Goal: Communication & Community: Share content

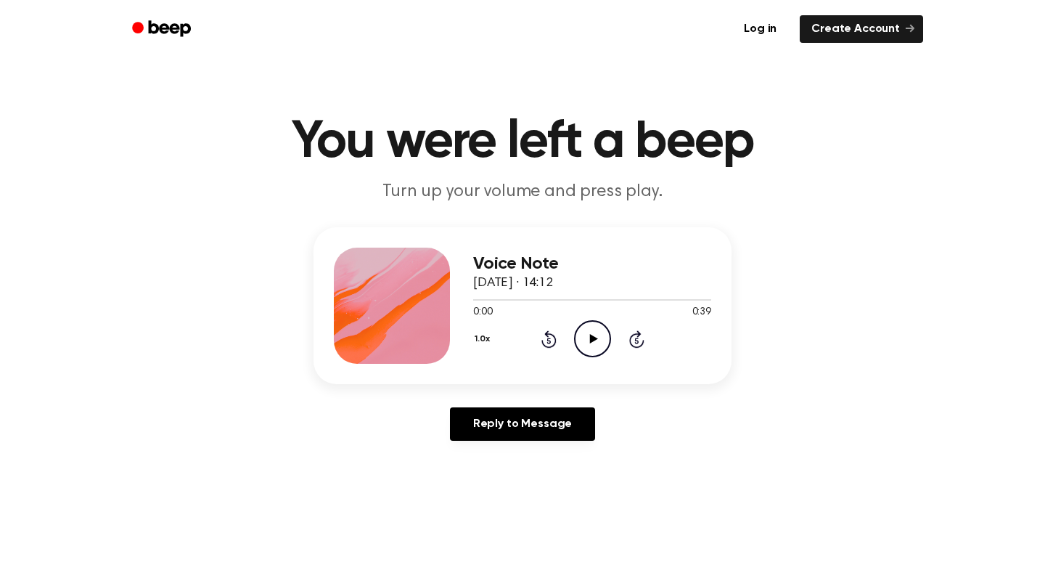
click at [595, 338] on icon at bounding box center [594, 338] width 8 height 9
click at [595, 338] on icon at bounding box center [593, 338] width 7 height 9
click at [595, 338] on icon at bounding box center [594, 338] width 8 height 9
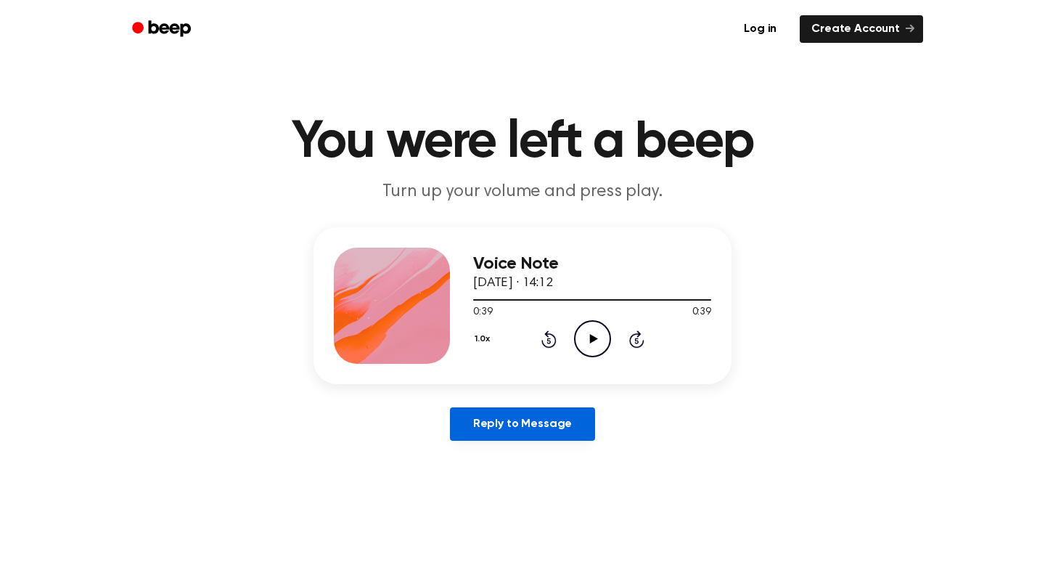
click at [526, 430] on link "Reply to Message" at bounding box center [522, 423] width 145 height 33
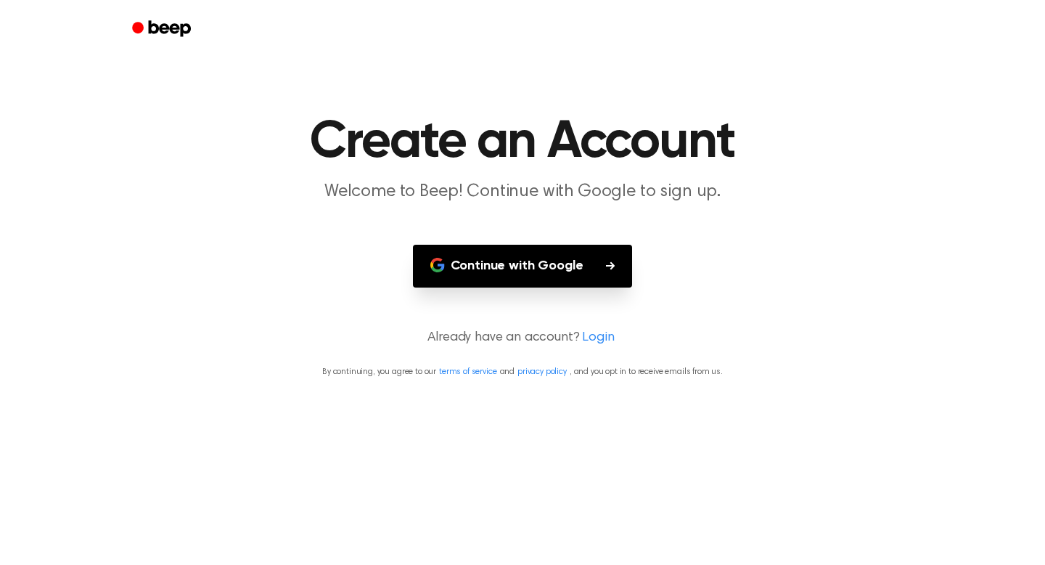
click at [564, 271] on button "Continue with Google" at bounding box center [523, 266] width 220 height 43
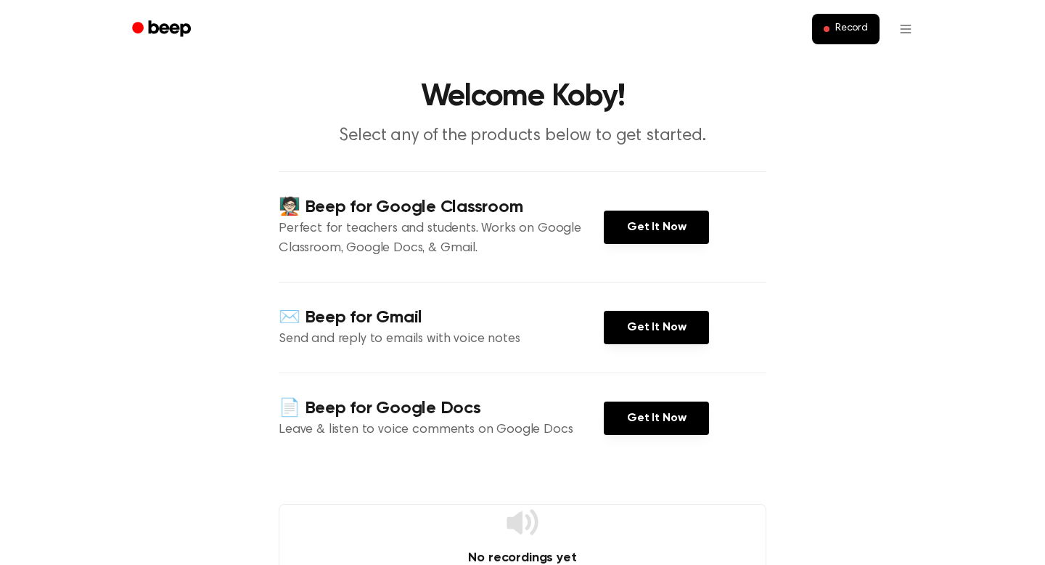
scroll to position [58, 0]
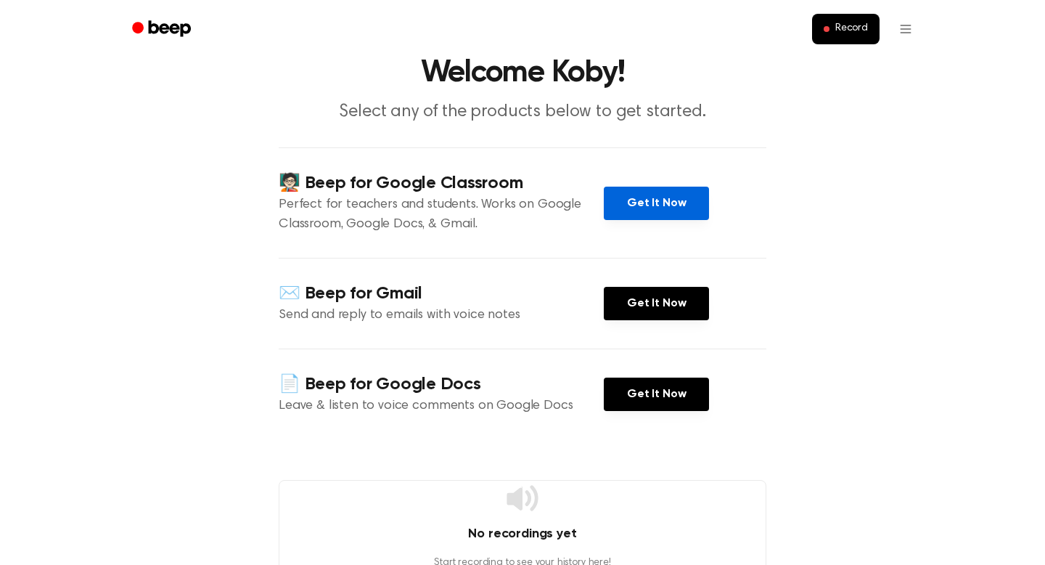
click at [682, 212] on link "Get It Now" at bounding box center [656, 203] width 105 height 33
click at [879, 37] on button "Record" at bounding box center [846, 29] width 68 height 30
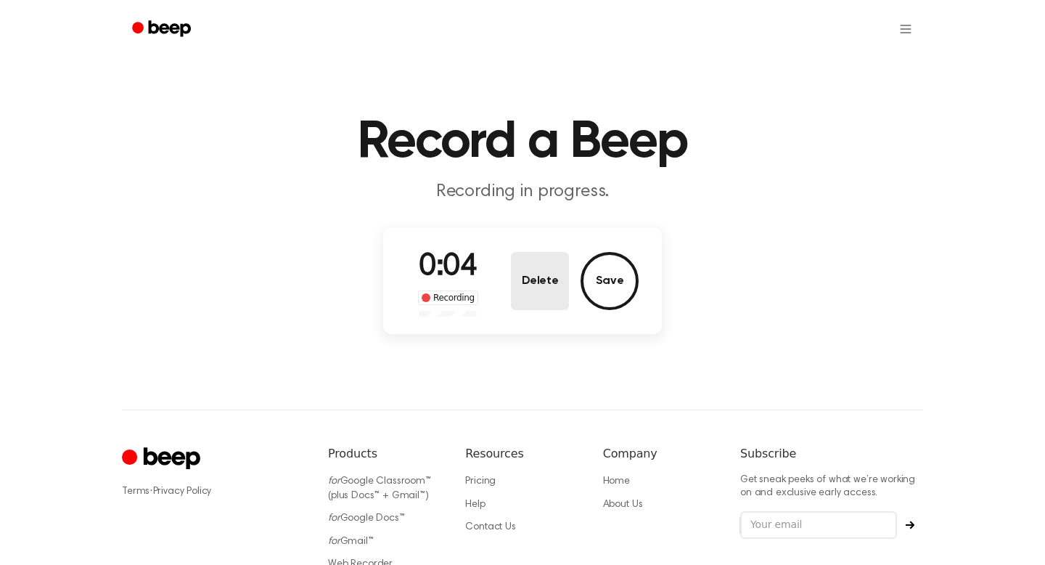
click at [542, 287] on button "Delete" at bounding box center [540, 281] width 58 height 58
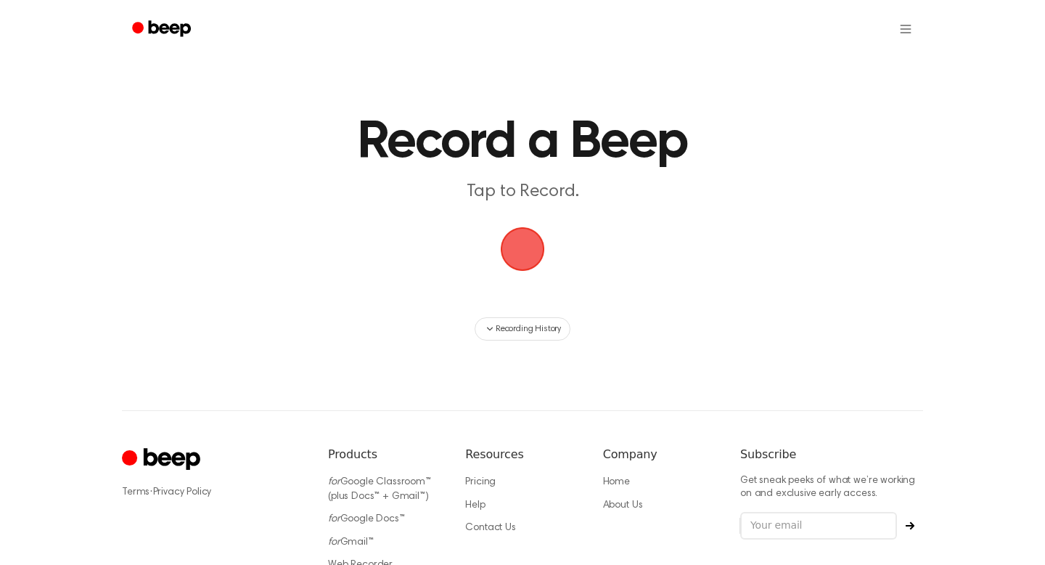
click at [528, 261] on span "button" at bounding box center [523, 249] width 78 height 78
click at [513, 221] on span "button" at bounding box center [522, 248] width 65 height 65
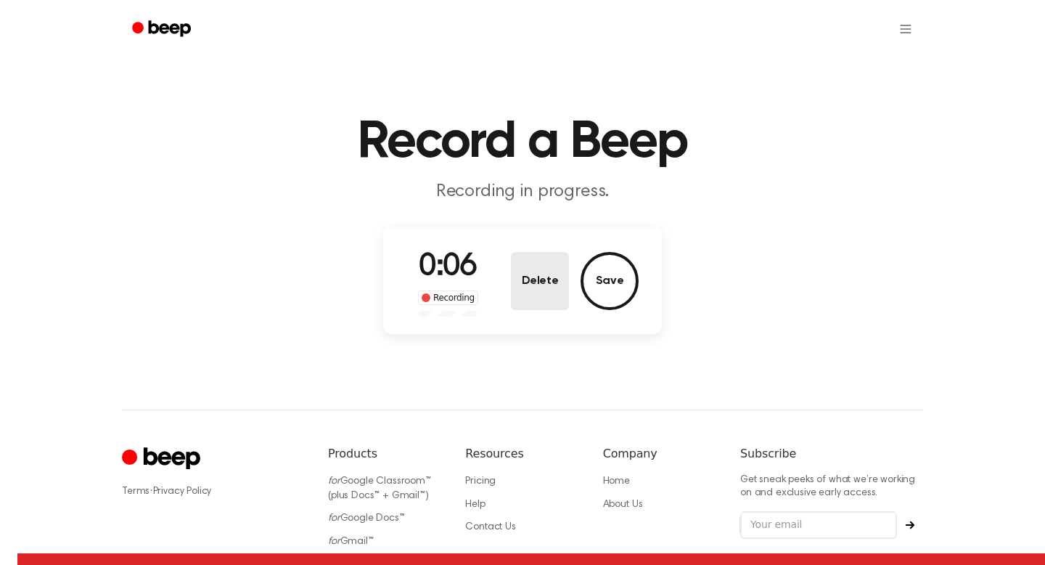
click at [553, 270] on button "Delete" at bounding box center [540, 281] width 58 height 58
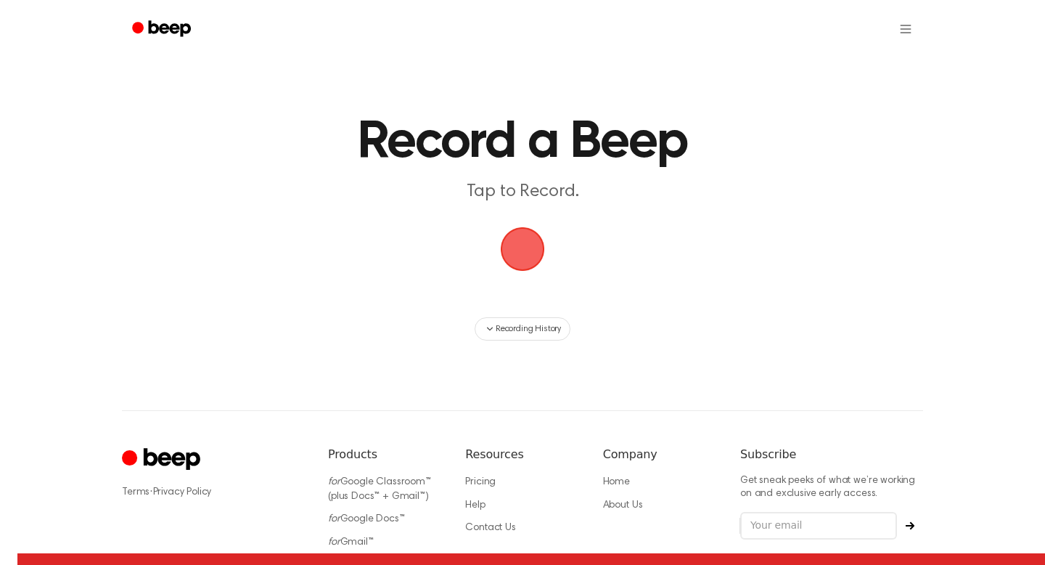
click at [531, 235] on span "button" at bounding box center [522, 248] width 81 height 81
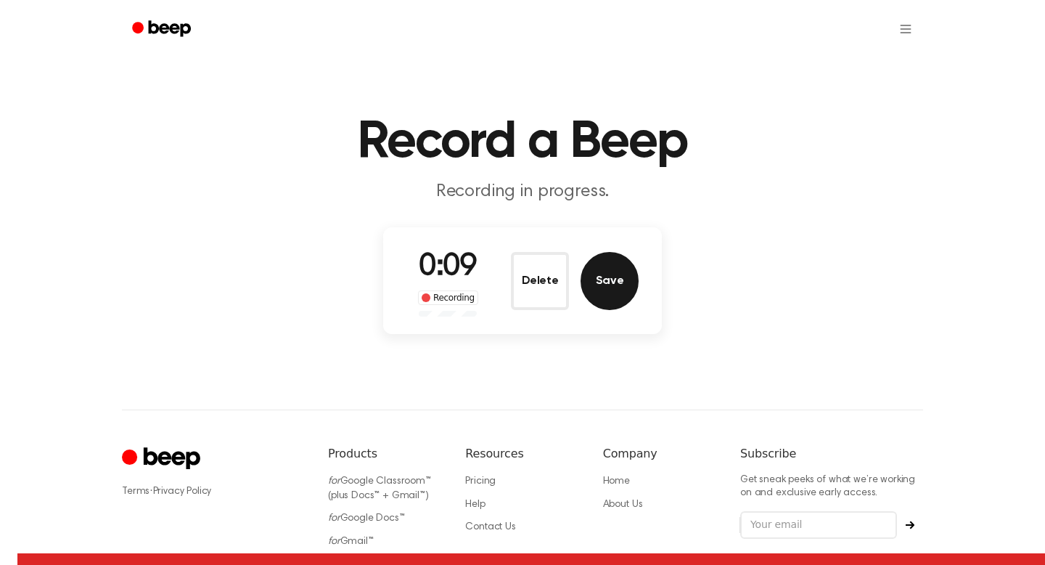
click at [604, 280] on button "Save" at bounding box center [610, 281] width 58 height 58
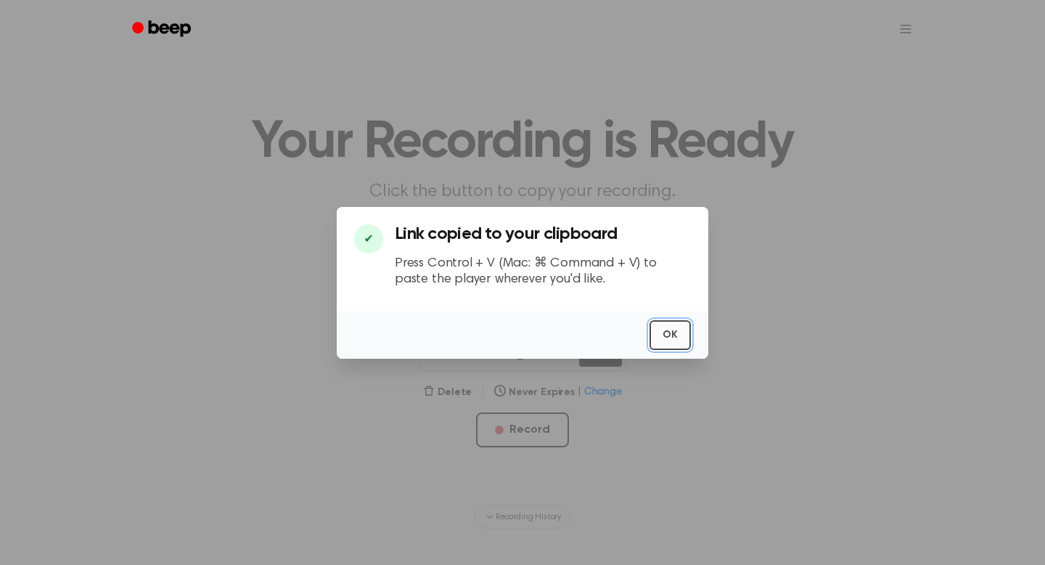
click at [661, 331] on button "OK" at bounding box center [670, 335] width 41 height 30
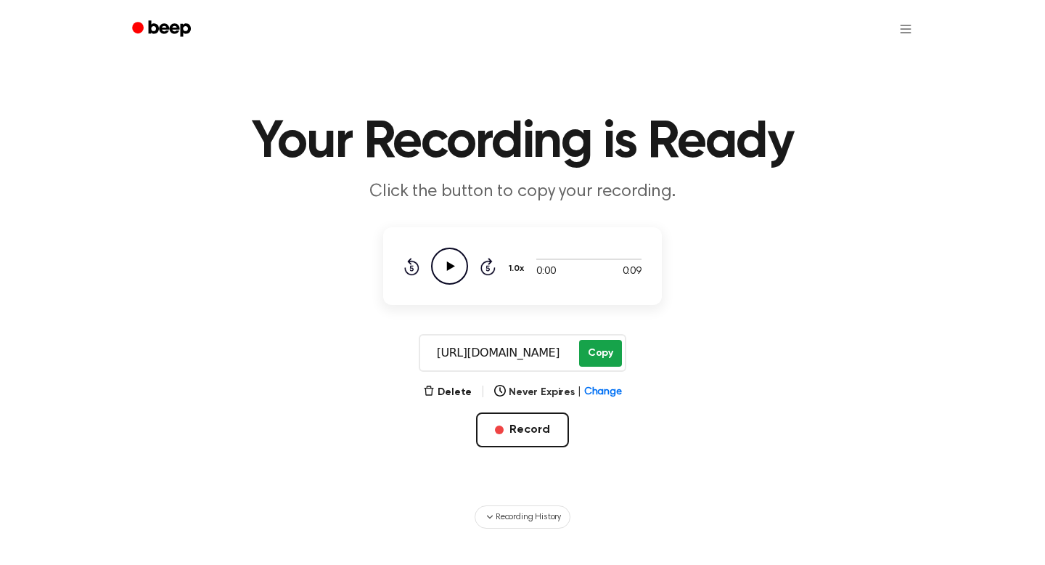
click at [609, 351] on button "Copy" at bounding box center [600, 353] width 43 height 27
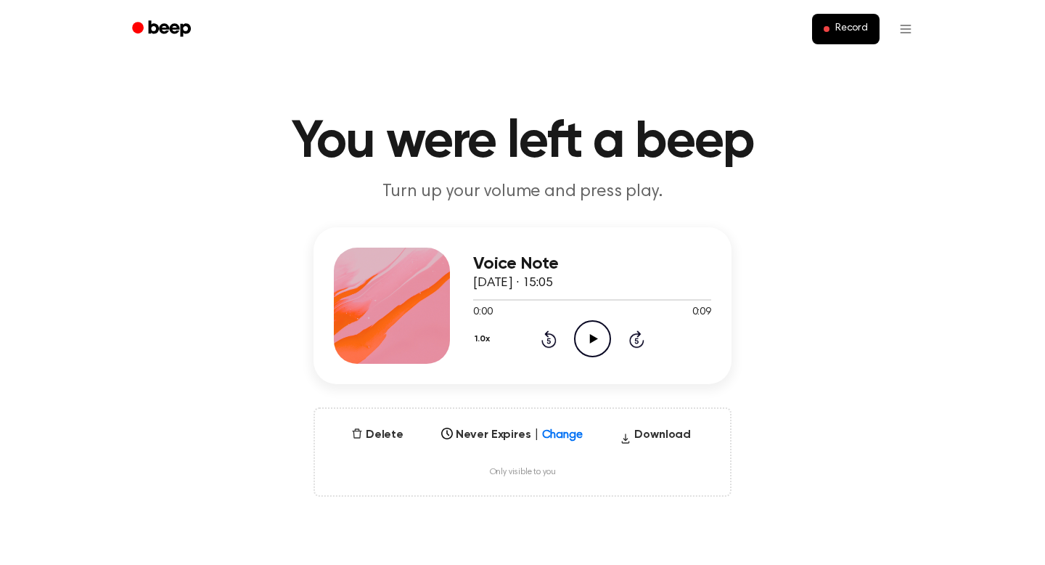
click at [595, 346] on icon "Play Audio" at bounding box center [592, 338] width 37 height 37
click at [583, 339] on icon "Play Audio" at bounding box center [592, 338] width 37 height 37
click at [582, 339] on icon "Pause Audio" at bounding box center [592, 338] width 37 height 37
drag, startPoint x: 574, startPoint y: 301, endPoint x: 418, endPoint y: 304, distance: 156.1
click at [419, 305] on div "Voice Note 9 October 2025 · 15:05 0:04 0:09 Your browser does not support the […" at bounding box center [523, 305] width 418 height 157
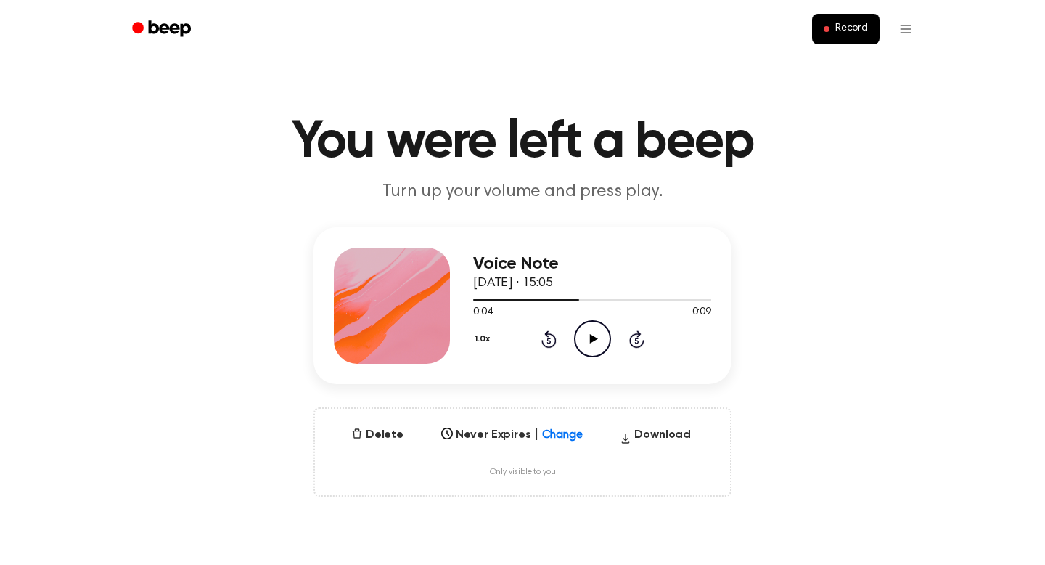
click at [554, 344] on icon at bounding box center [549, 338] width 15 height 17
click at [589, 343] on icon "Play Audio" at bounding box center [592, 338] width 37 height 37
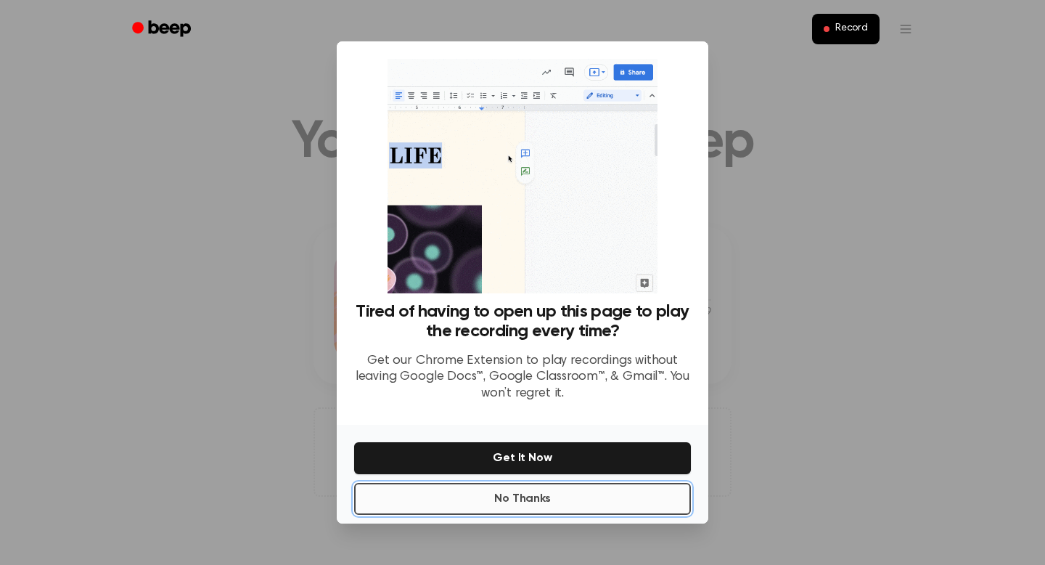
click at [559, 499] on button "No Thanks" at bounding box center [522, 499] width 337 height 32
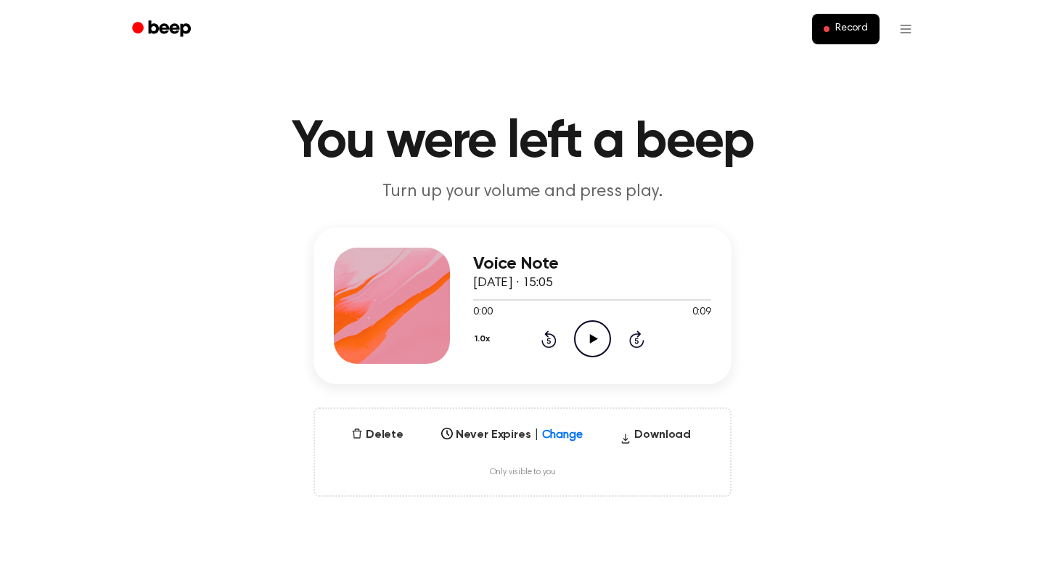
click at [587, 348] on icon "Play Audio" at bounding box center [592, 338] width 37 height 37
